Goal: Navigation & Orientation: Go to known website

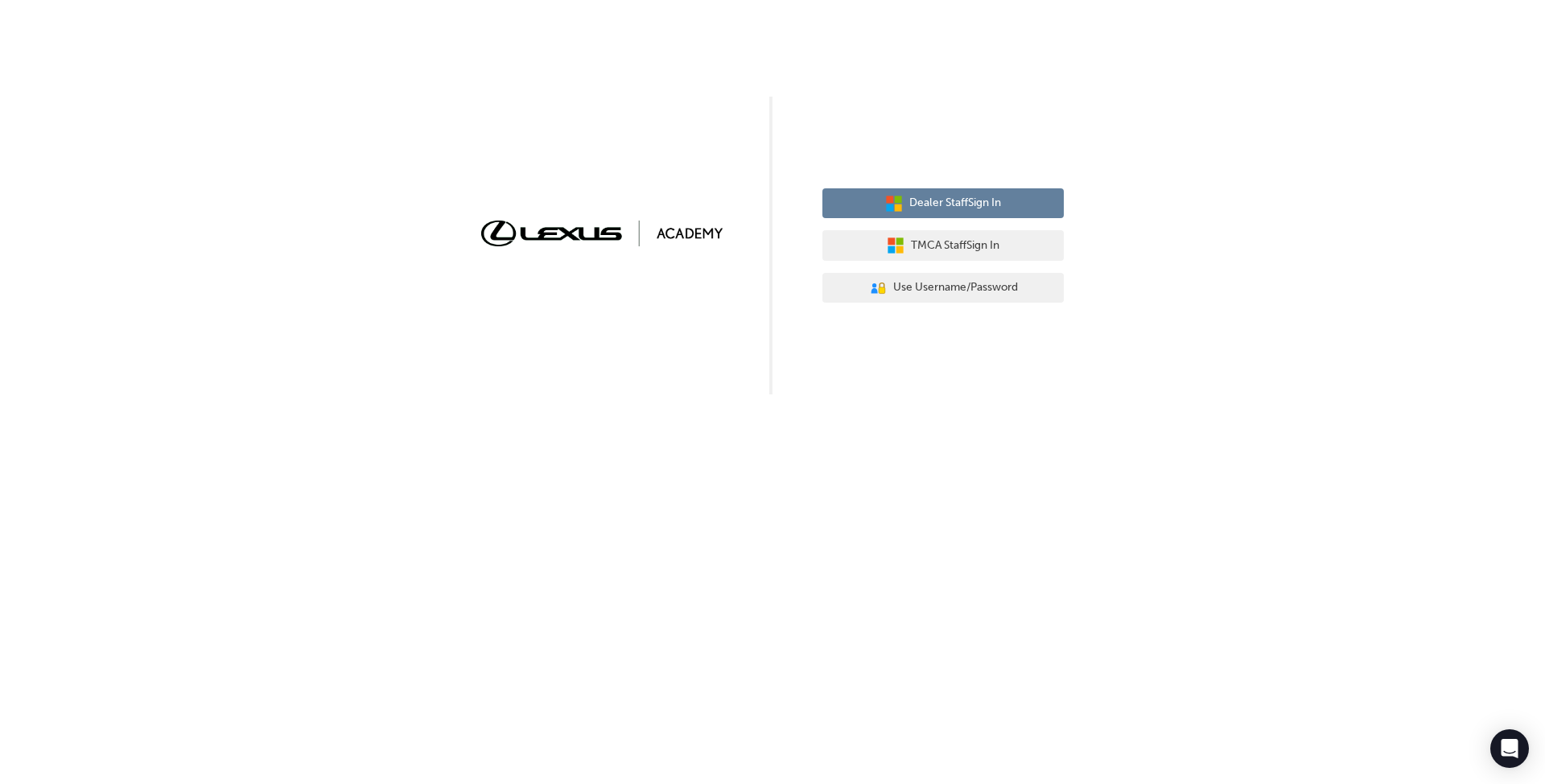
click at [953, 207] on span "Dealer Staff Sign In" at bounding box center [955, 202] width 92 height 18
